Goal: Information Seeking & Learning: Check status

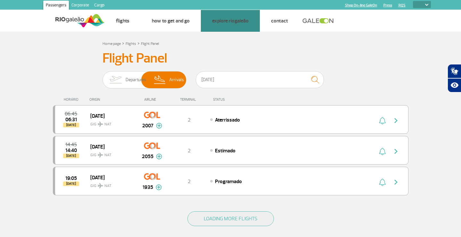
select select
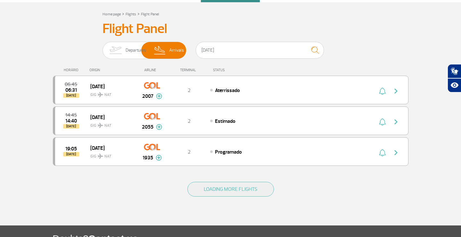
scroll to position [37, 0]
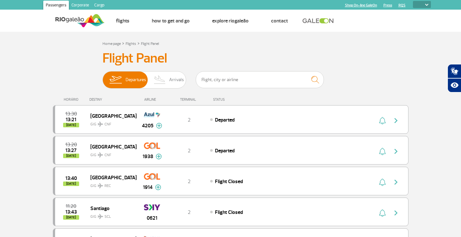
select select
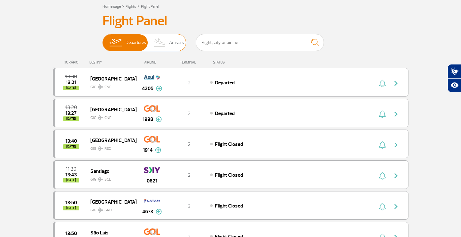
click at [168, 45] on img at bounding box center [159, 42] width 19 height 17
click at [102, 39] on input "Departures Arrivals" at bounding box center [102, 39] width 0 height 0
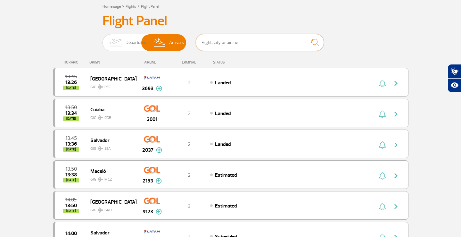
click at [222, 42] on input "text" at bounding box center [260, 42] width 128 height 17
type input "[DATE]"
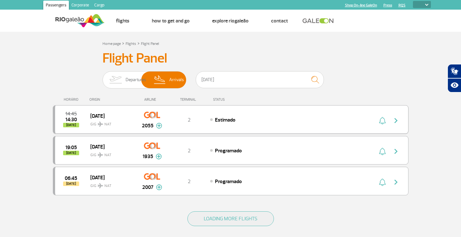
click at [396, 117] on img "button" at bounding box center [396, 121] width 8 height 8
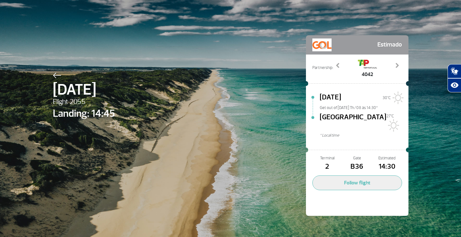
click at [389, 155] on span "Estimated" at bounding box center [387, 158] width 30 height 6
click at [398, 66] on span at bounding box center [397, 65] width 6 height 6
click at [340, 63] on span at bounding box center [338, 65] width 6 height 6
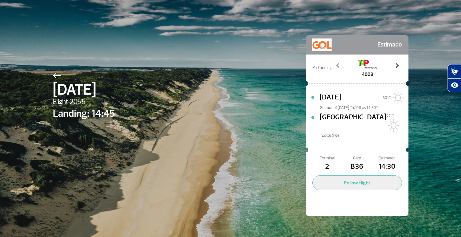
click at [397, 68] on span at bounding box center [397, 65] width 6 height 6
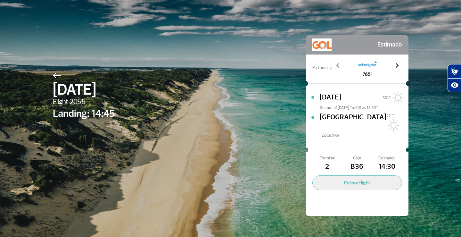
click at [397, 68] on span at bounding box center [397, 65] width 6 height 6
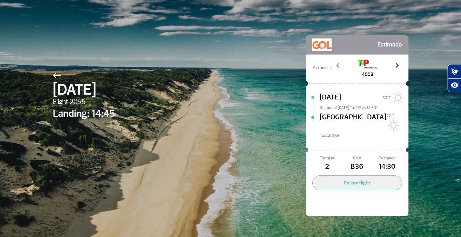
click at [397, 68] on span at bounding box center [397, 65] width 6 height 6
click at [380, 66] on div "4042" at bounding box center [367, 68] width 69 height 20
click at [411, 78] on div "[DATE] Flight 2055 Landing: 14:45 Estimado Partnership: 3705 1990 3720 4008 404…" at bounding box center [230, 116] width 365 height 232
click at [391, 54] on div "Estimado" at bounding box center [357, 44] width 102 height 19
click at [395, 70] on link "Next" at bounding box center [397, 70] width 10 height 16
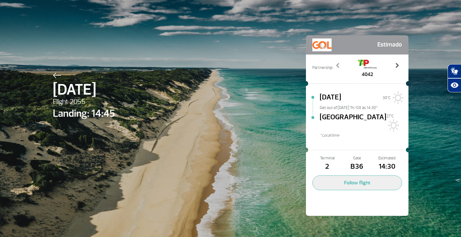
click at [395, 70] on link "Next" at bounding box center [397, 70] width 10 height 16
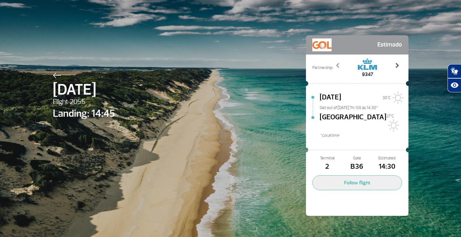
click at [395, 70] on link "Next" at bounding box center [397, 70] width 10 height 16
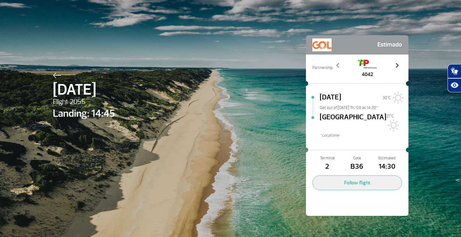
click at [395, 70] on link "Next" at bounding box center [397, 70] width 10 height 16
click at [397, 123] on img at bounding box center [392, 125] width 13 height 13
